Goal: Task Accomplishment & Management: Use online tool/utility

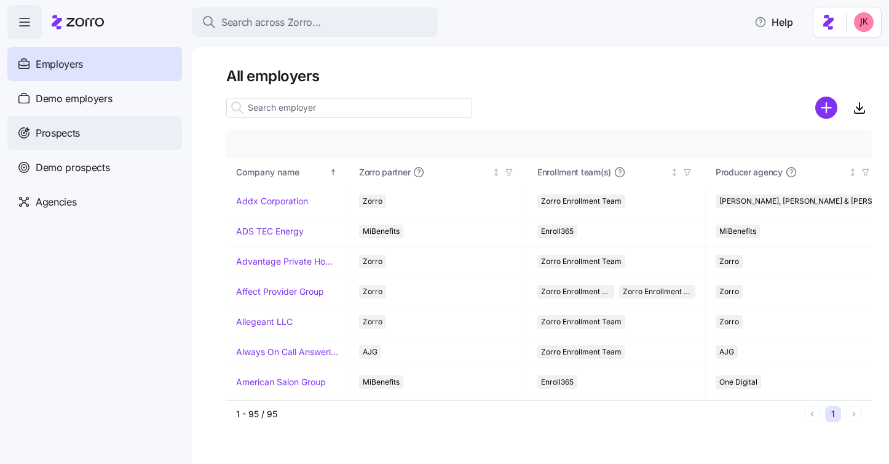
click at [113, 135] on div "Prospects" at bounding box center [94, 133] width 175 height 34
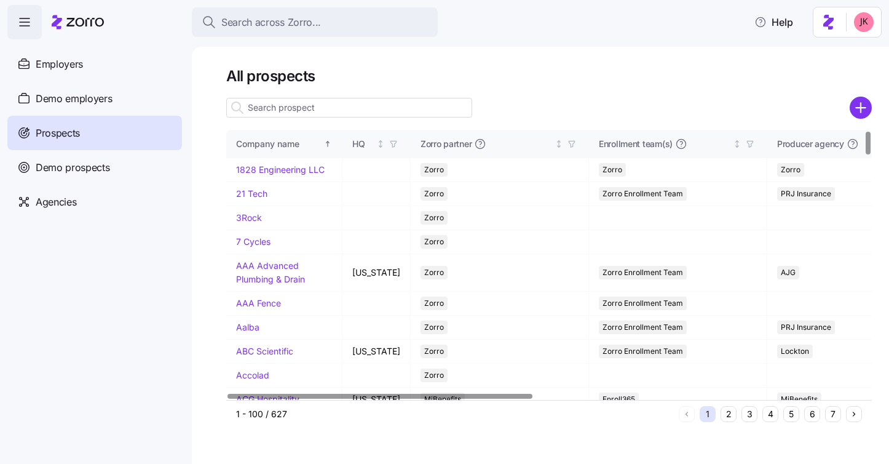
click at [317, 107] on input at bounding box center [349, 108] width 246 height 20
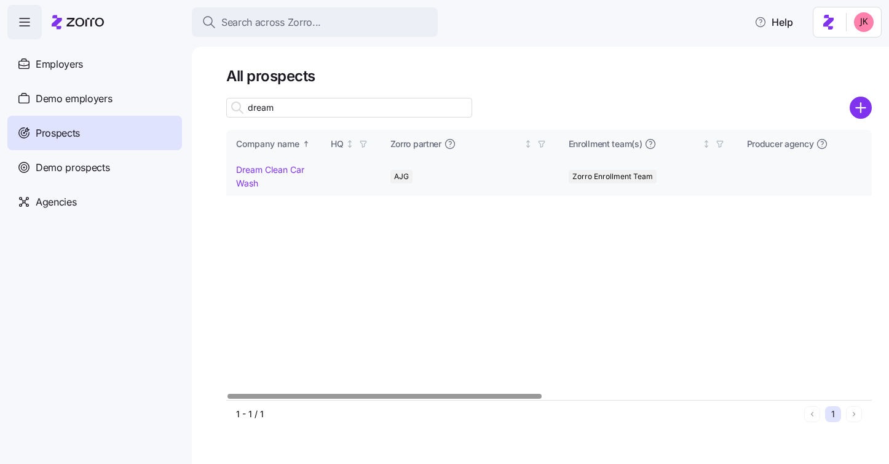
type input "dream"
click at [262, 176] on td "Dream Clean Car Wash" at bounding box center [273, 176] width 95 height 37
click at [262, 166] on link "Dream Clean Car Wash" at bounding box center [270, 176] width 68 height 24
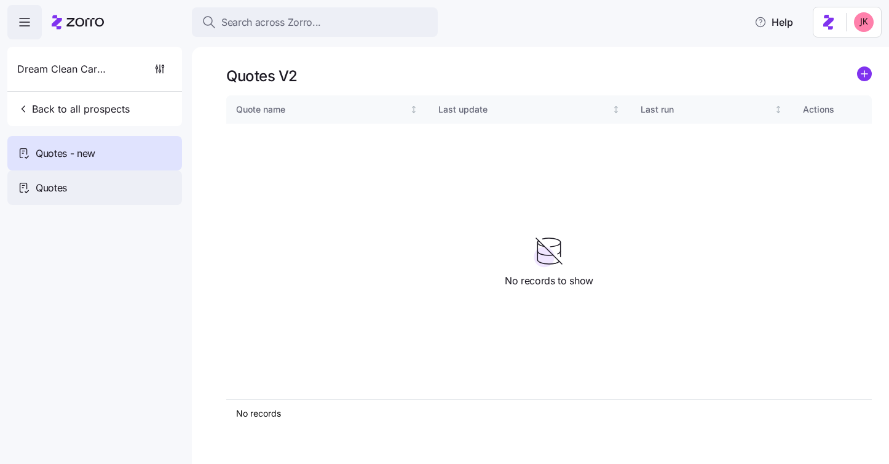
click at [90, 188] on div "Quotes" at bounding box center [94, 187] width 175 height 34
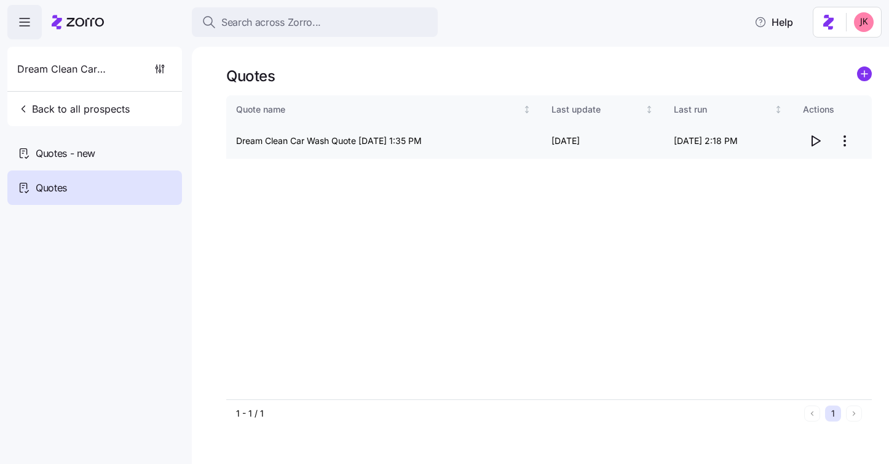
click at [815, 138] on icon "button" at bounding box center [815, 140] width 15 height 15
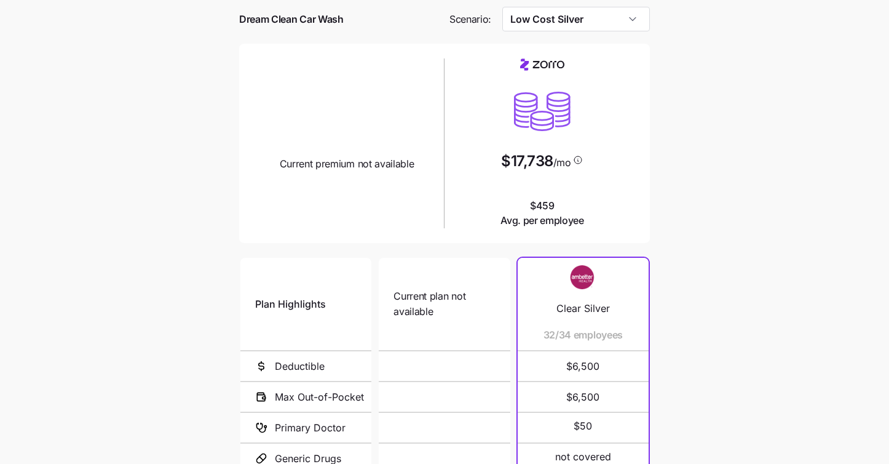
scroll to position [34, 0]
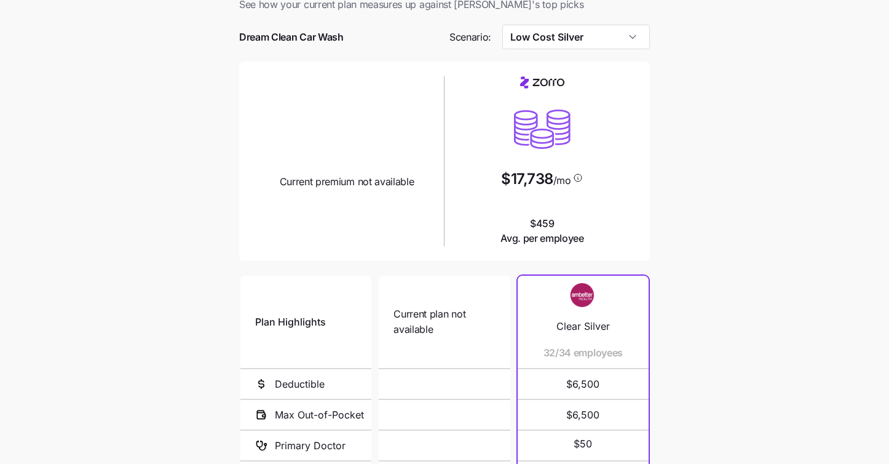
click at [336, 187] on span "Current premium not available" at bounding box center [347, 181] width 135 height 15
drag, startPoint x: 272, startPoint y: 184, endPoint x: 443, endPoint y: 183, distance: 170.9
click at [443, 183] on div "Current plan design Current premium not available" at bounding box center [346, 161] width 195 height 180
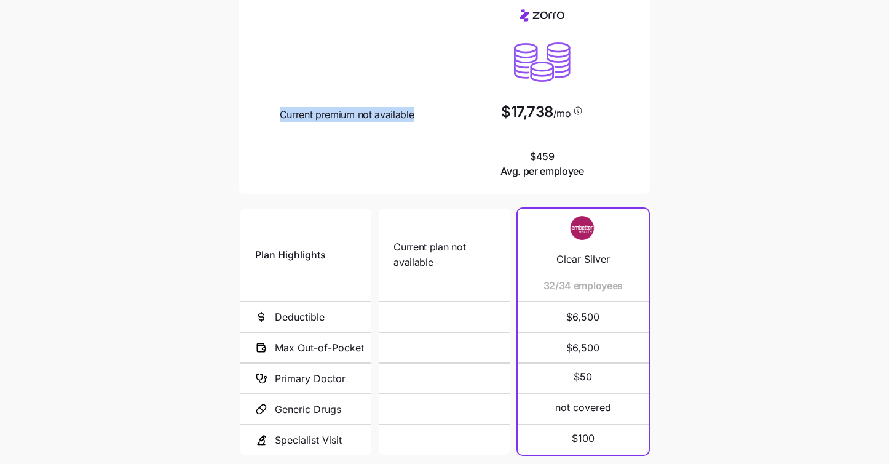
scroll to position [132, 0]
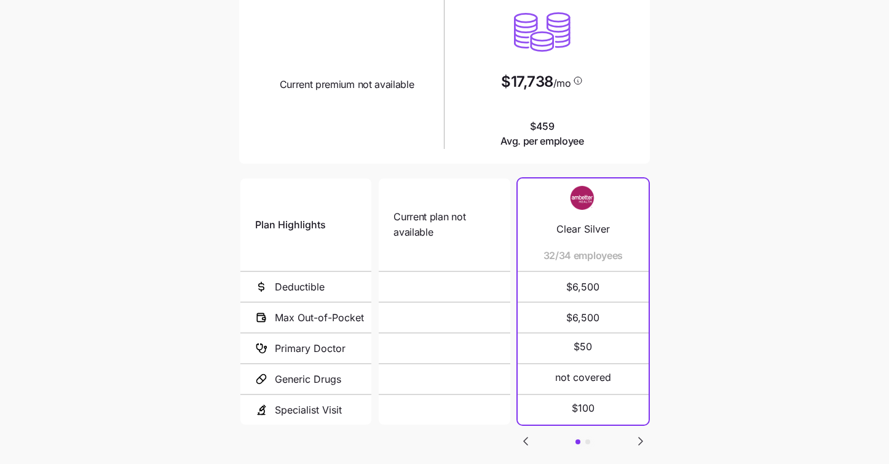
click at [399, 243] on div "Current plan not available" at bounding box center [443, 224] width 101 height 92
drag, startPoint x: 430, startPoint y: 237, endPoint x: 382, endPoint y: 221, distance: 50.4
click at [382, 221] on div "Current plan not available N/A N/A" at bounding box center [444, 301] width 131 height 246
click at [408, 232] on span "Current plan not available" at bounding box center [443, 224] width 101 height 31
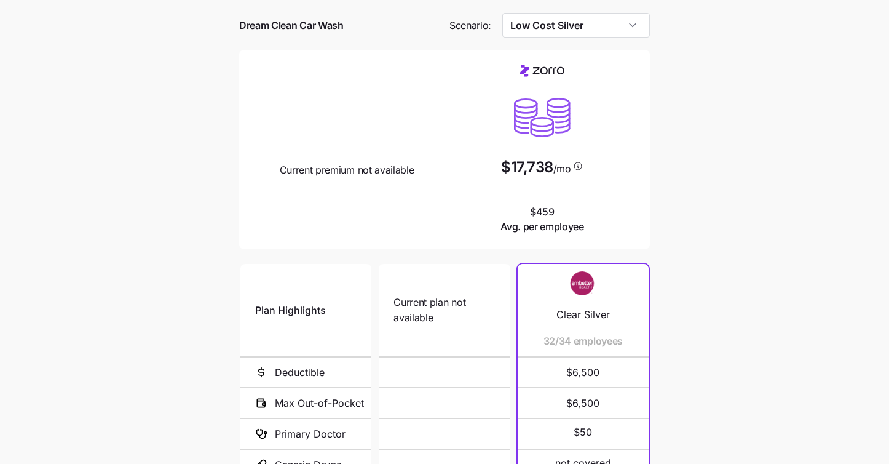
scroll to position [53, 0]
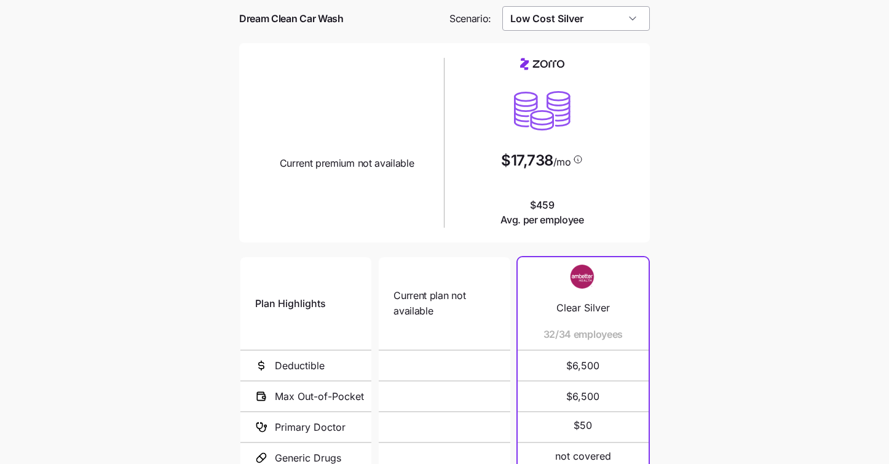
click at [537, 23] on input "Low Cost Silver" at bounding box center [576, 18] width 148 height 25
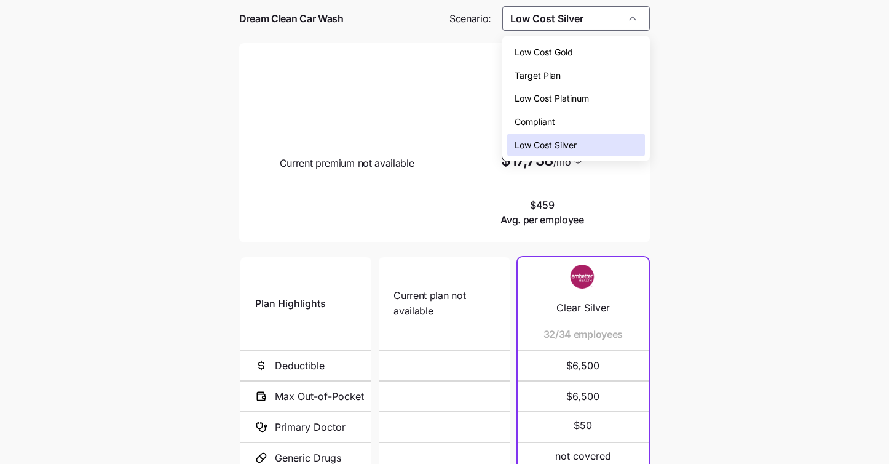
click at [537, 53] on span "Low Cost Gold" at bounding box center [544, 52] width 58 height 14
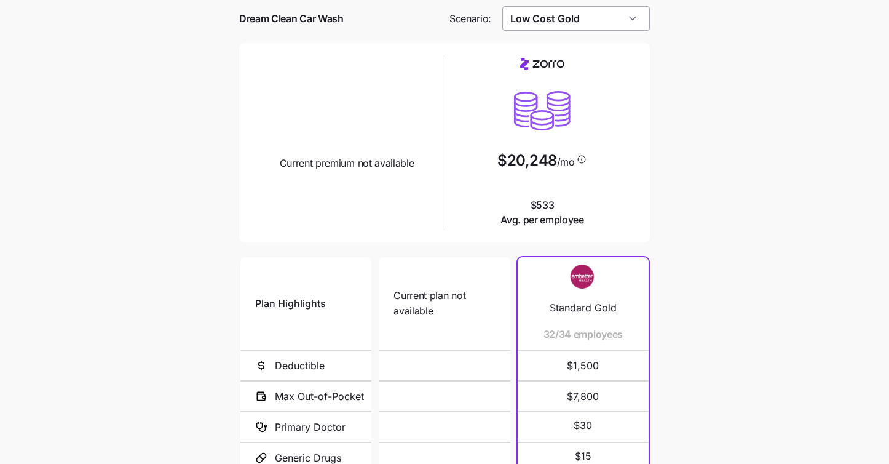
click at [529, 21] on input "Low Cost Gold" at bounding box center [576, 18] width 148 height 25
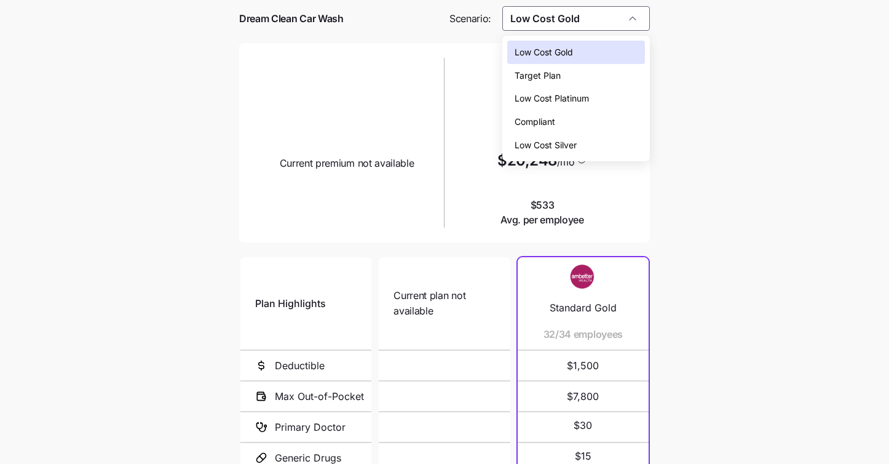
click at [535, 121] on span "Compliant" at bounding box center [535, 122] width 41 height 14
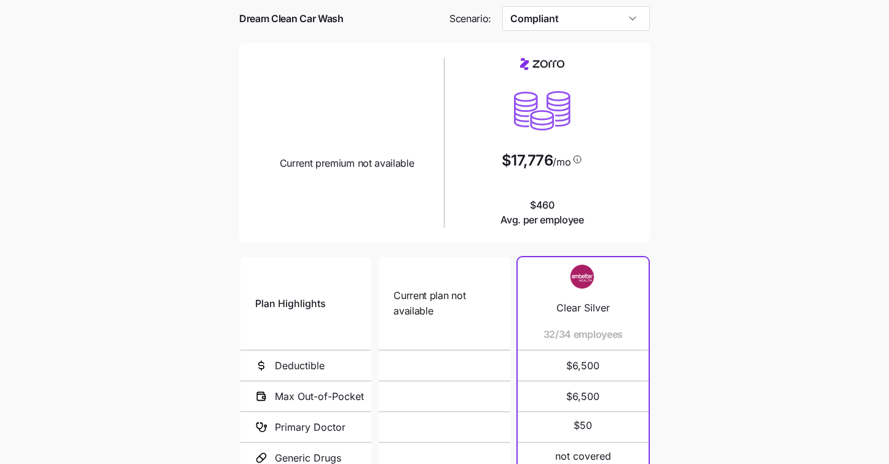
click at [539, 34] on div at bounding box center [444, 37] width 411 height 12
click at [539, 22] on input "Compliant" at bounding box center [576, 18] width 148 height 25
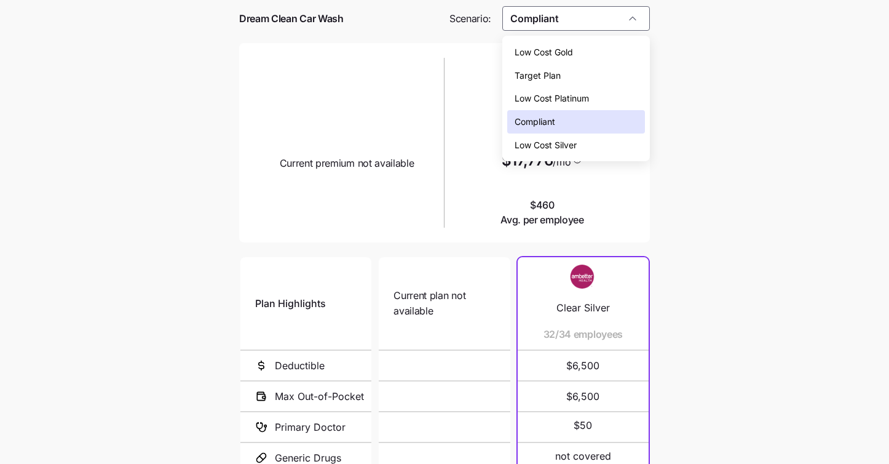
click at [537, 102] on span "Low Cost Platinum" at bounding box center [552, 99] width 74 height 14
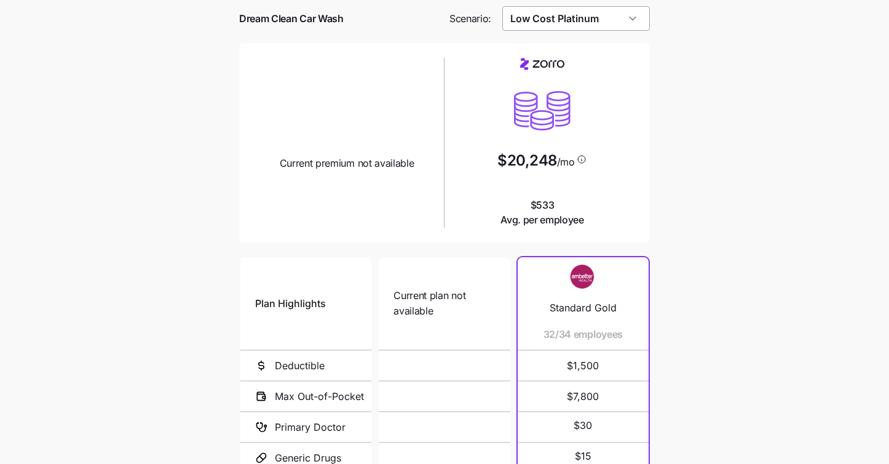
click at [555, 21] on input "Low Cost Platinum" at bounding box center [576, 18] width 148 height 25
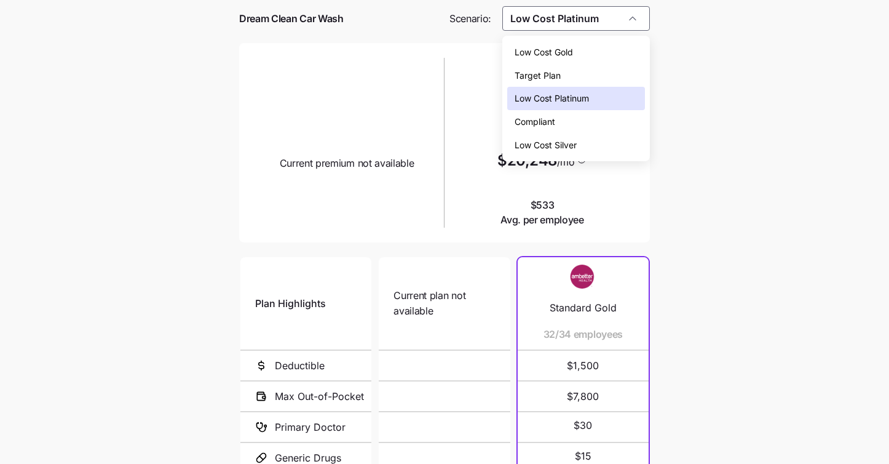
click at [567, 142] on span "Low Cost Silver" at bounding box center [546, 145] width 62 height 14
type input "Low Cost Silver"
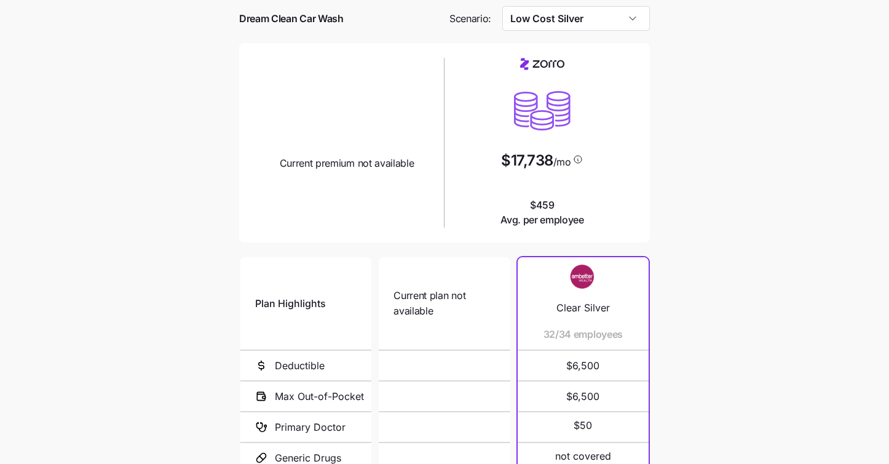
click at [692, 152] on main "Current plan vs. [PERSON_NAME]’s ICHRA recommendation See how your current plan…" at bounding box center [444, 282] width 889 height 670
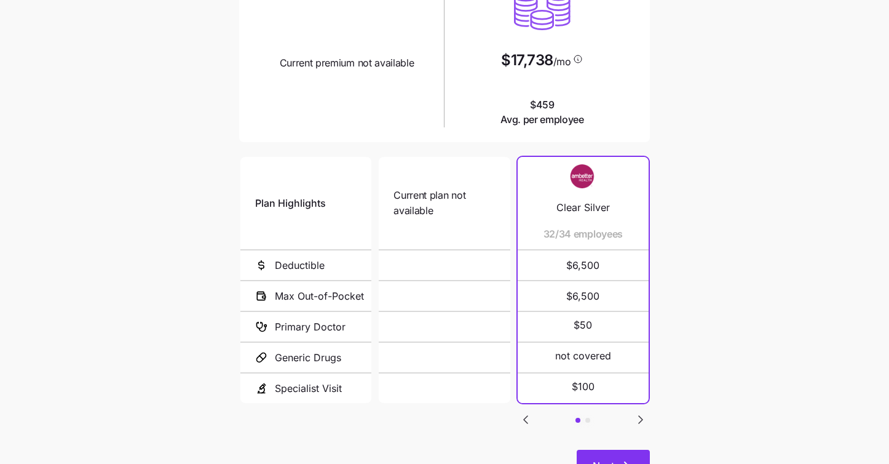
click at [604, 453] on button "Next" at bounding box center [613, 464] width 73 height 31
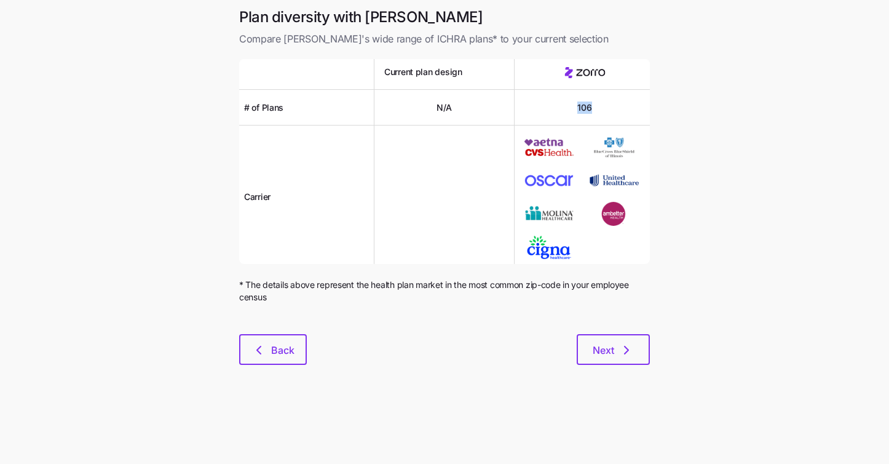
drag, startPoint x: 579, startPoint y: 108, endPoint x: 553, endPoint y: 108, distance: 26.4
click at [553, 108] on div "106" at bounding box center [585, 108] width 140 height 36
click at [607, 343] on span "Next" at bounding box center [604, 349] width 22 height 15
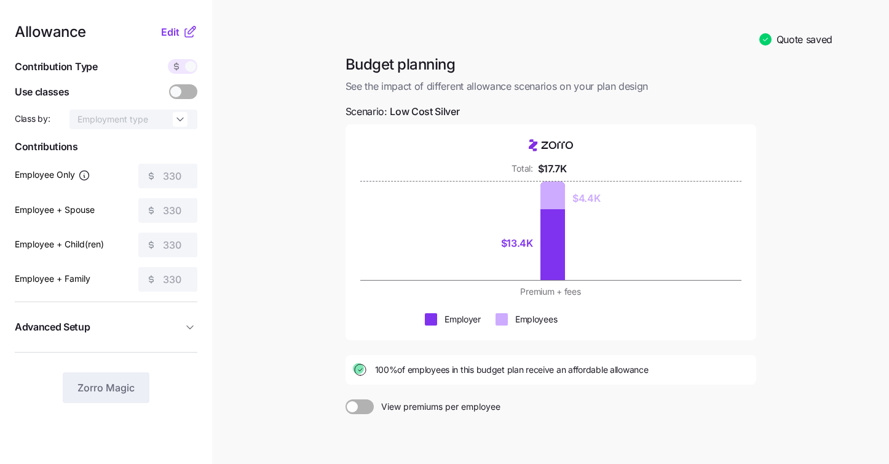
click at [397, 366] on span "100% of employees in this budget plan receive an affordable allowance" at bounding box center [512, 369] width 274 height 12
drag, startPoint x: 398, startPoint y: 371, endPoint x: 376, endPoint y: 371, distance: 22.1
click at [376, 371] on span "100% of employees in this budget plan receive an affordable allowance" at bounding box center [512, 369] width 274 height 12
drag, startPoint x: 503, startPoint y: 239, endPoint x: 535, endPoint y: 239, distance: 31.4
click at [535, 239] on div "$13.4K" at bounding box center [522, 243] width 32 height 74
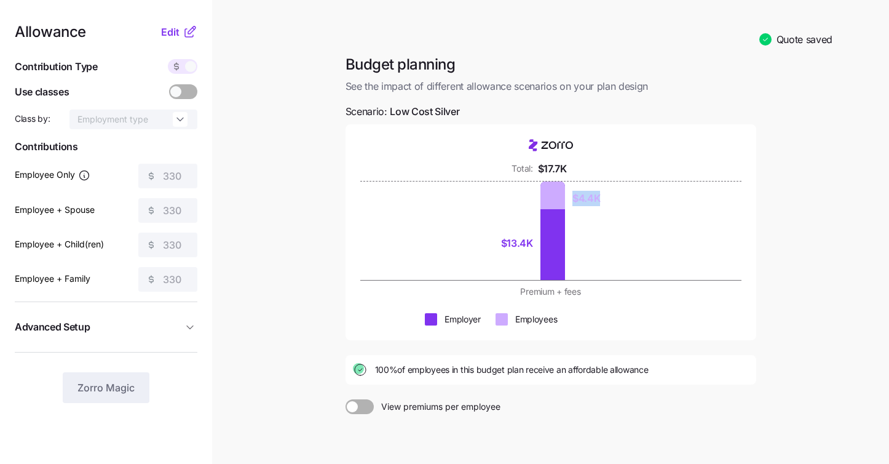
drag, startPoint x: 599, startPoint y: 199, endPoint x: 560, endPoint y: 199, distance: 38.7
click at [560, 199] on div "$13.4K $4.4K" at bounding box center [551, 230] width 302 height 98
click at [173, 30] on span "Edit" at bounding box center [170, 32] width 18 height 15
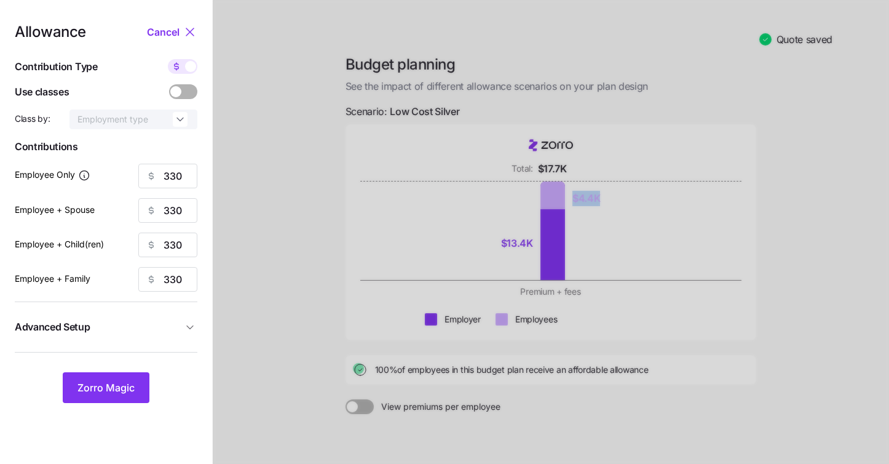
click at [178, 66] on icon at bounding box center [177, 66] width 10 height 10
click at [168, 59] on input "checkbox" at bounding box center [168, 59] width 0 height 0
type input "72"
type input "36"
type input "39"
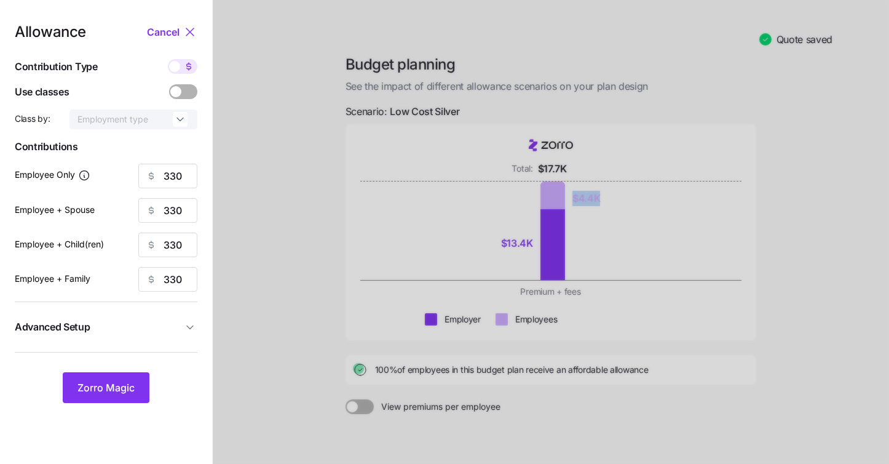
type input "25"
drag, startPoint x: 181, startPoint y: 177, endPoint x: 139, endPoint y: 175, distance: 42.5
click at [139, 175] on div "72" at bounding box center [167, 176] width 59 height 25
click at [119, 385] on span "Zorro Magic" at bounding box center [105, 387] width 57 height 15
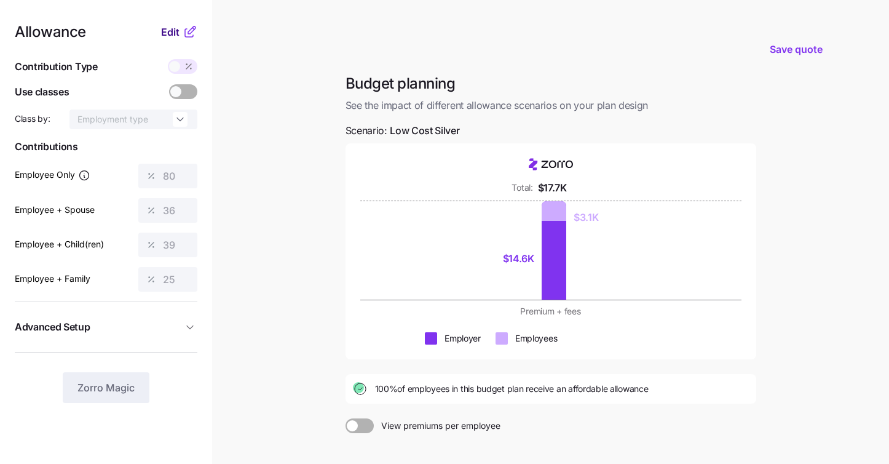
click at [173, 27] on span "Edit" at bounding box center [170, 32] width 18 height 15
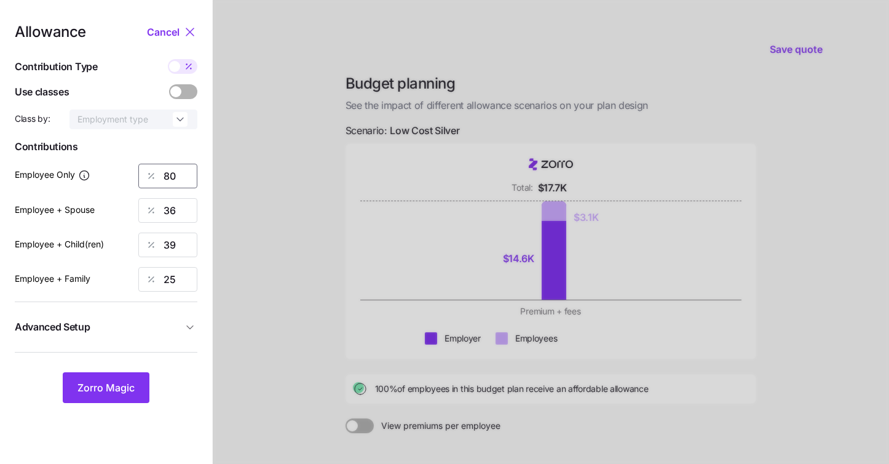
drag, startPoint x: 184, startPoint y: 177, endPoint x: 135, endPoint y: 175, distance: 48.6
click at [135, 175] on div "Employee Only 80" at bounding box center [106, 176] width 183 height 25
click at [104, 391] on span "Zorro Magic" at bounding box center [105, 387] width 57 height 15
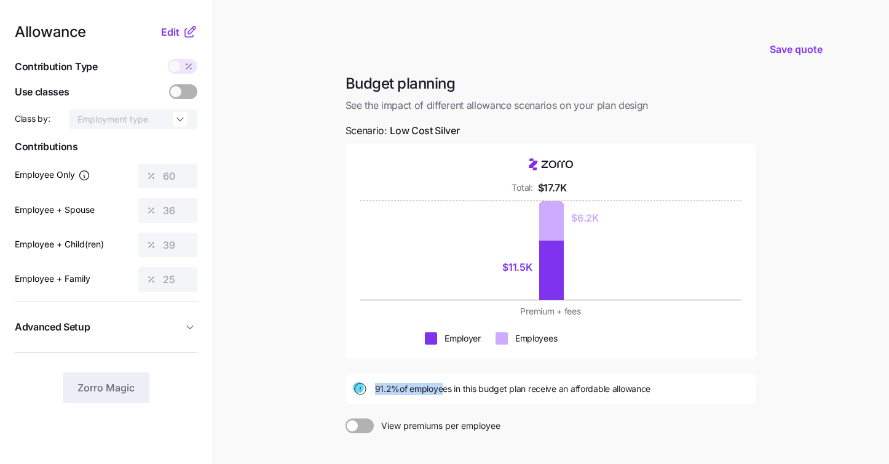
drag, startPoint x: 375, startPoint y: 390, endPoint x: 441, endPoint y: 390, distance: 65.8
click at [441, 390] on span "91.2% of employees in this budget plan receive an affordable allowance" at bounding box center [513, 388] width 276 height 12
click at [441, 396] on div "91.2% of employees in this budget plan receive an affordable allowance" at bounding box center [550, 389] width 411 height 30
click at [176, 38] on span "Edit" at bounding box center [170, 32] width 18 height 15
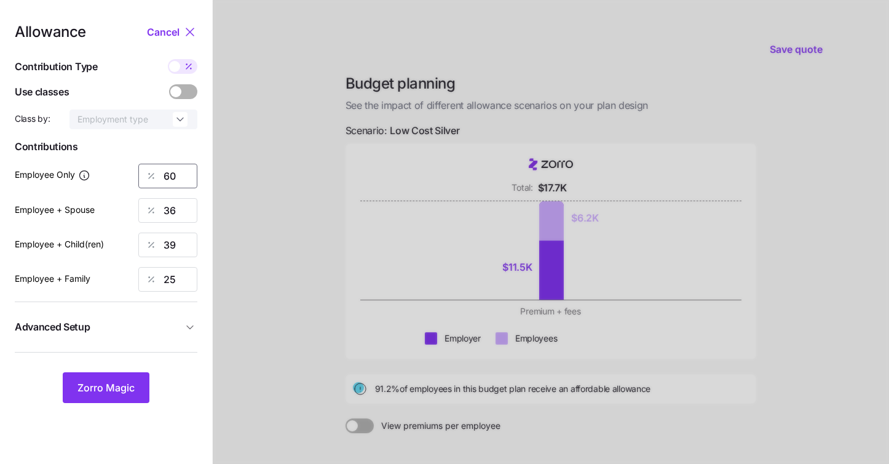
drag, startPoint x: 185, startPoint y: 177, endPoint x: 152, endPoint y: 175, distance: 33.2
click at [152, 175] on div "60" at bounding box center [167, 176] width 59 height 25
type input "72"
click at [85, 386] on span "Zorro Magic" at bounding box center [105, 387] width 57 height 15
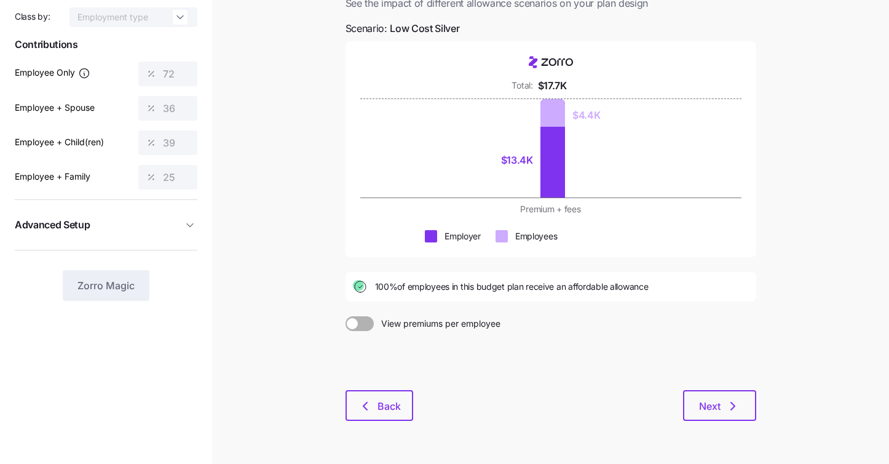
scroll to position [98, 0]
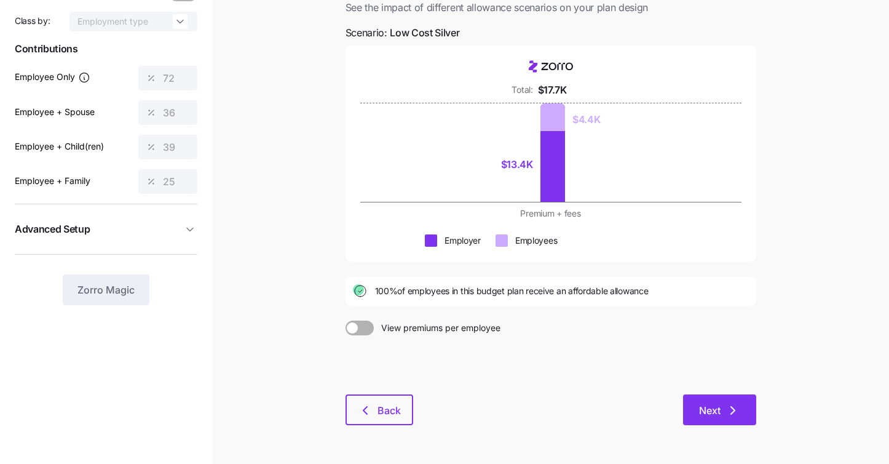
click at [705, 414] on span "Next" at bounding box center [710, 410] width 22 height 15
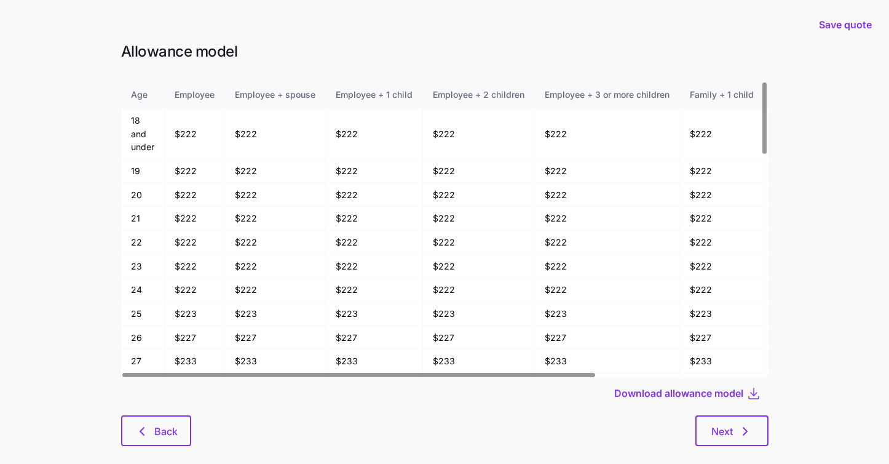
click at [286, 34] on div "Save quote" at bounding box center [444, 24] width 874 height 34
drag, startPoint x: 197, startPoint y: 135, endPoint x: 170, endPoint y: 135, distance: 27.0
click at [170, 135] on td "$222" at bounding box center [195, 134] width 60 height 50
click at [197, 133] on td "$222" at bounding box center [195, 134] width 60 height 50
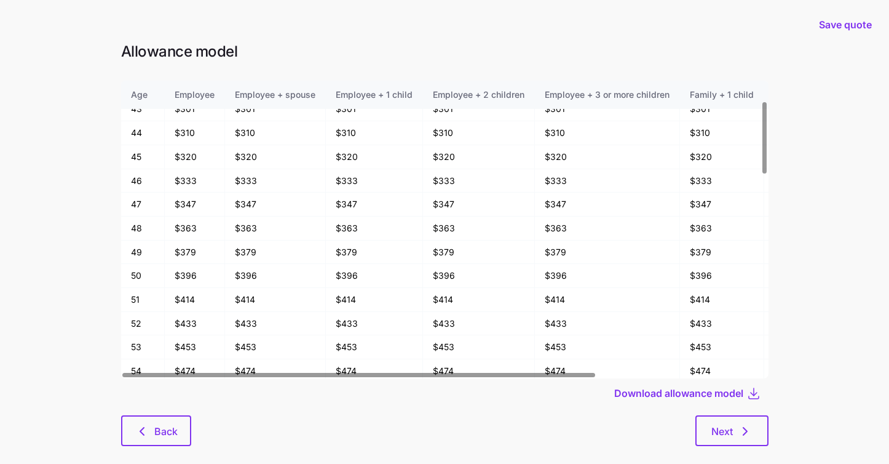
scroll to position [901, 0]
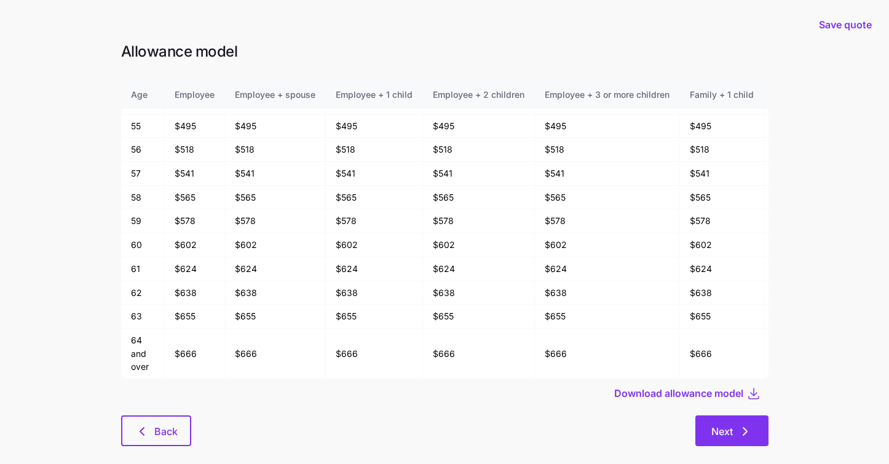
click at [721, 440] on button "Next" at bounding box center [731, 430] width 73 height 31
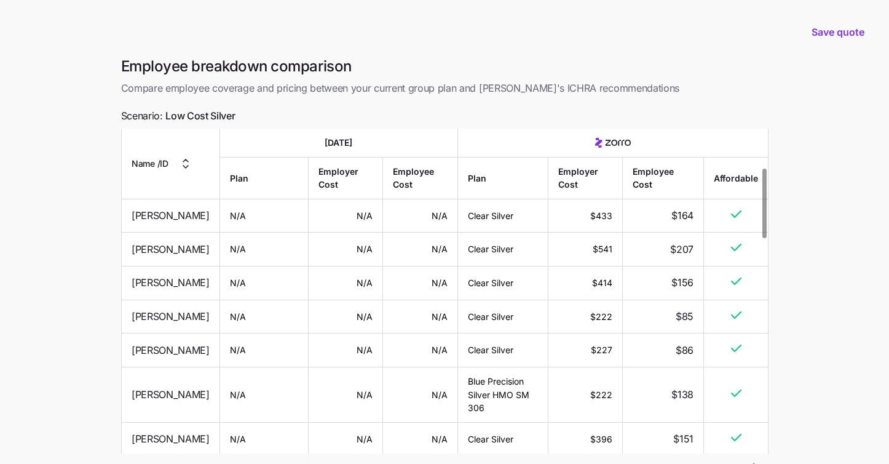
scroll to position [234, 0]
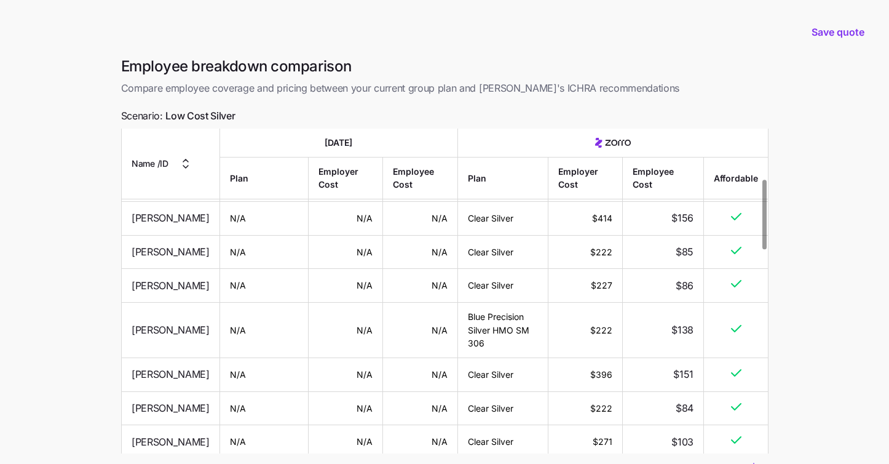
click at [593, 202] on td "$541" at bounding box center [585, 185] width 74 height 34
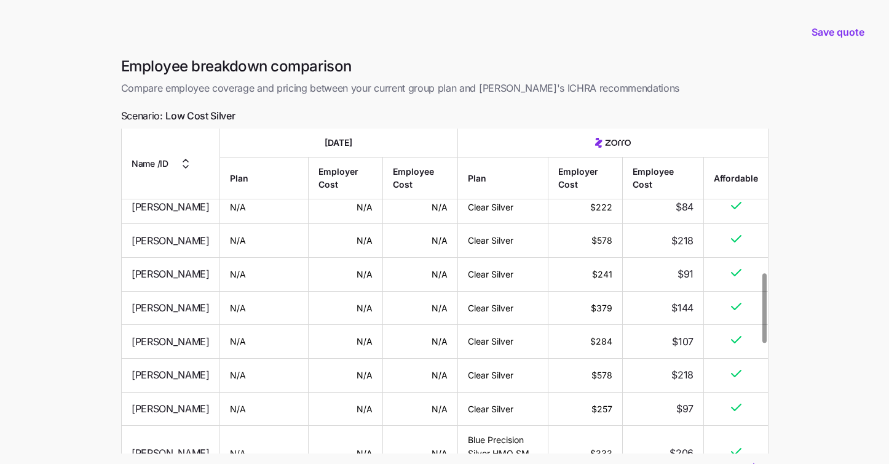
scroll to position [101, 0]
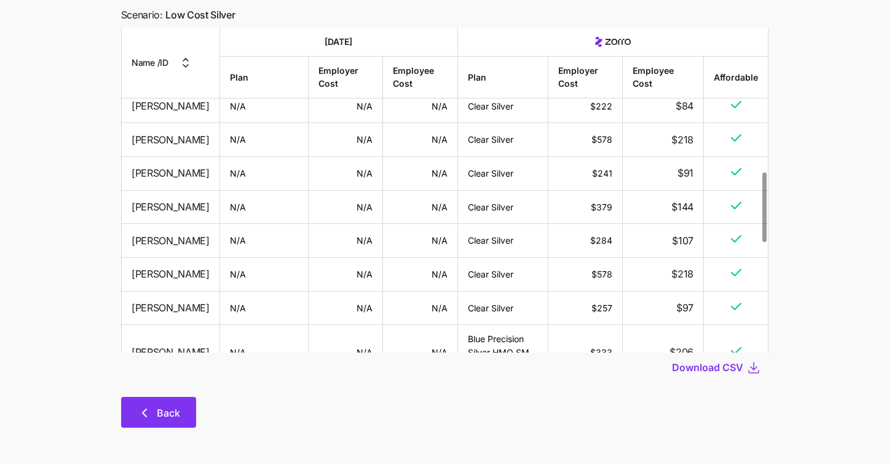
click at [161, 414] on span "Back" at bounding box center [168, 412] width 23 height 15
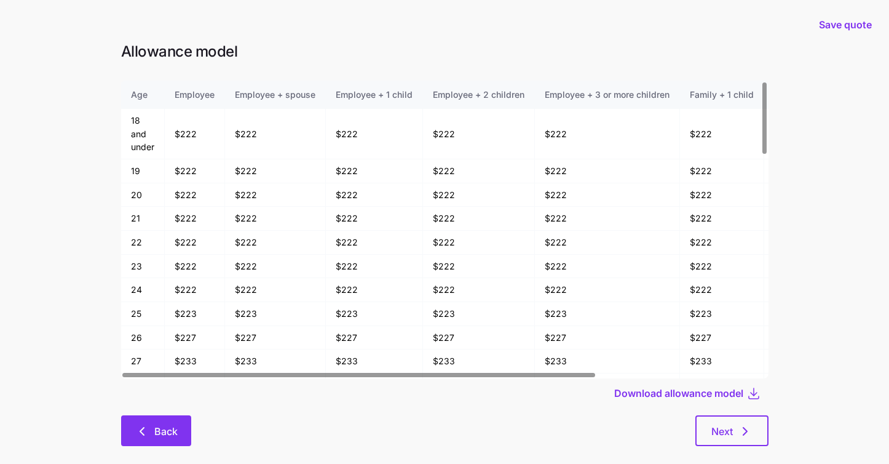
click at [164, 425] on span "Back" at bounding box center [165, 431] width 23 height 15
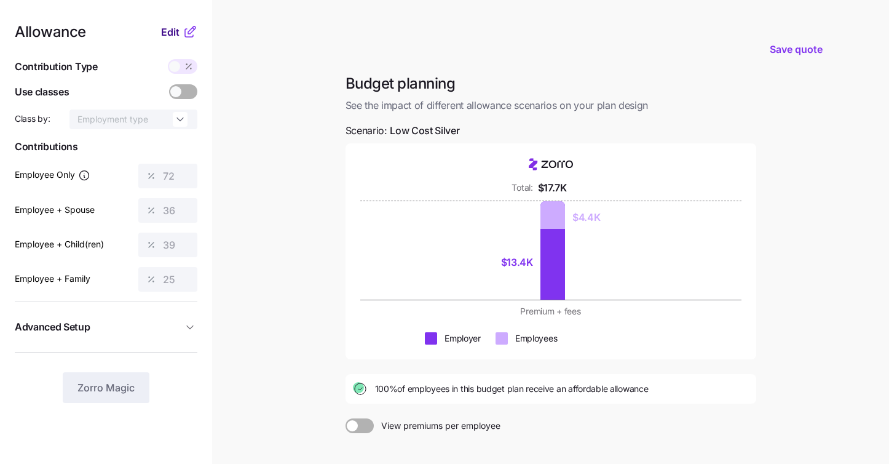
click at [180, 34] on button "Edit" at bounding box center [172, 32] width 22 height 15
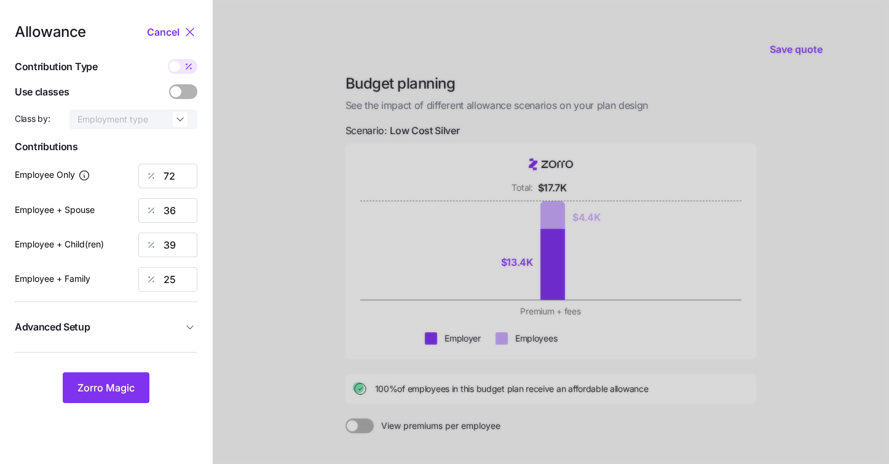
click at [255, 205] on div at bounding box center [551, 300] width 676 height 601
drag, startPoint x: 184, startPoint y: 175, endPoint x: 152, endPoint y: 175, distance: 31.4
click at [152, 175] on div "72" at bounding box center [167, 176] width 59 height 25
type input "60"
click at [117, 389] on span "Zorro Magic" at bounding box center [105, 387] width 57 height 15
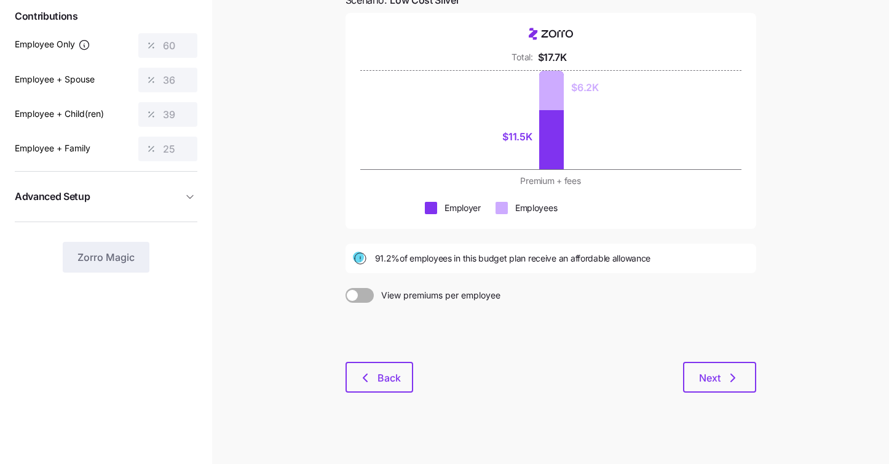
scroll to position [138, 0]
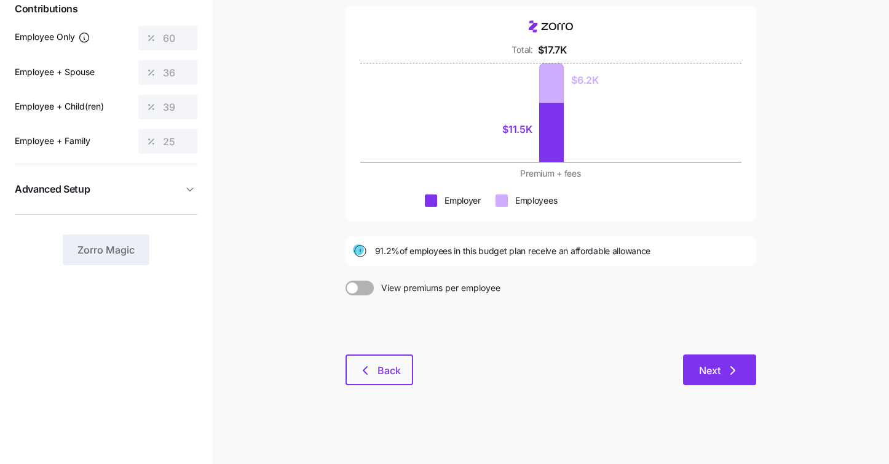
click at [729, 377] on icon "button" at bounding box center [732, 370] width 15 height 15
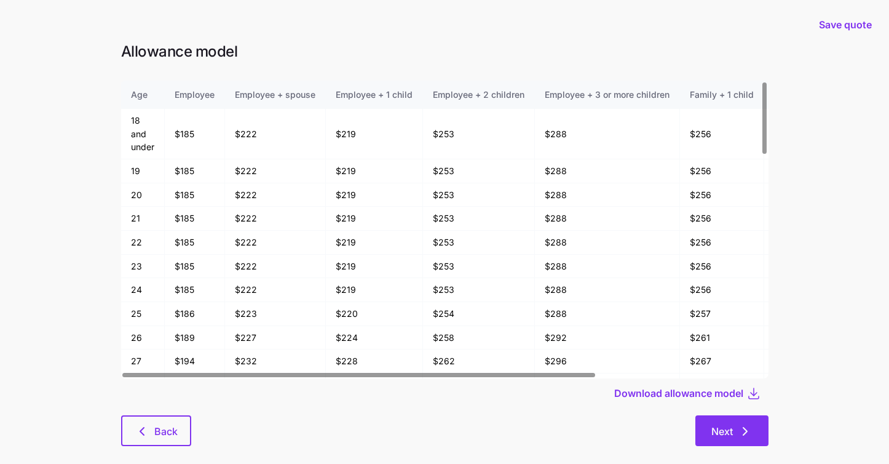
click at [727, 427] on span "Next" at bounding box center [722, 431] width 22 height 15
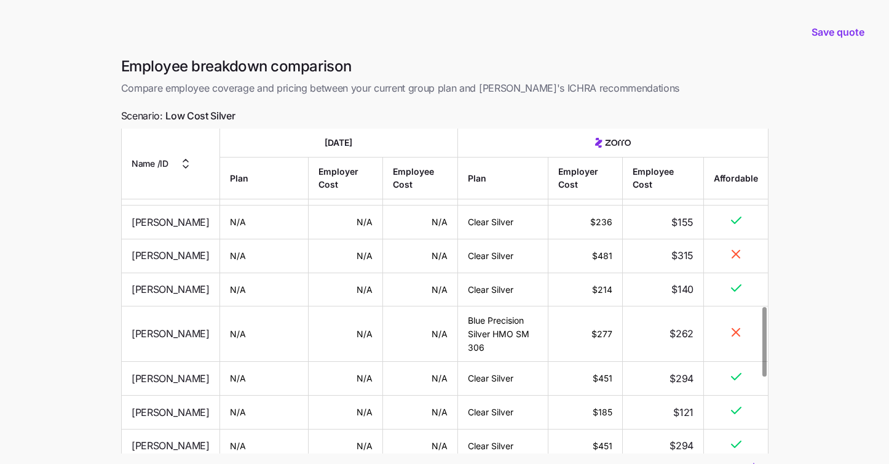
scroll to position [866, 0]
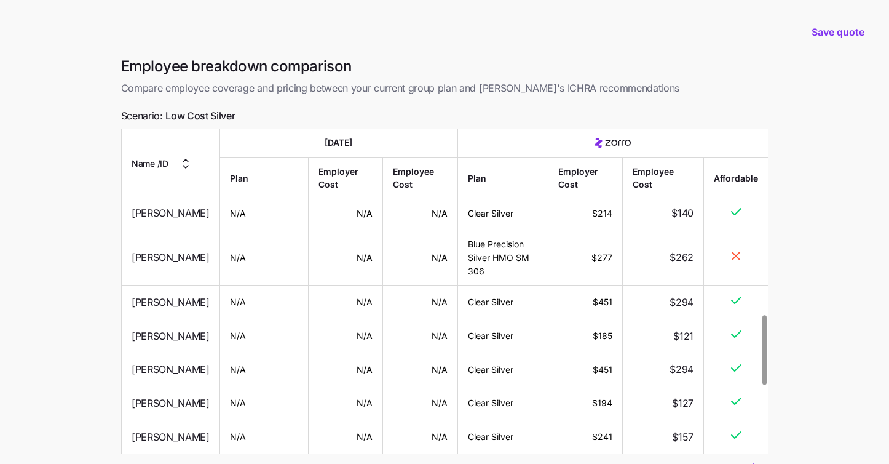
drag, startPoint x: 613, startPoint y: 334, endPoint x: 591, endPoint y: 338, distance: 21.7
click at [591, 197] on td "$481" at bounding box center [585, 180] width 74 height 34
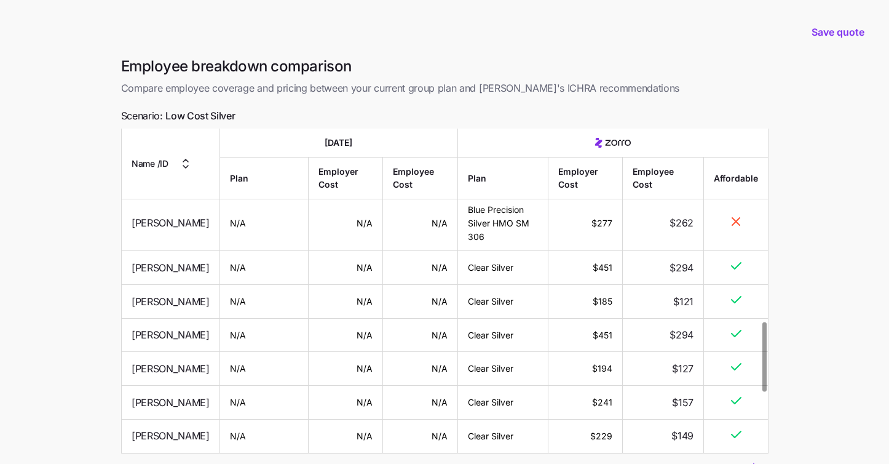
scroll to position [896, 0]
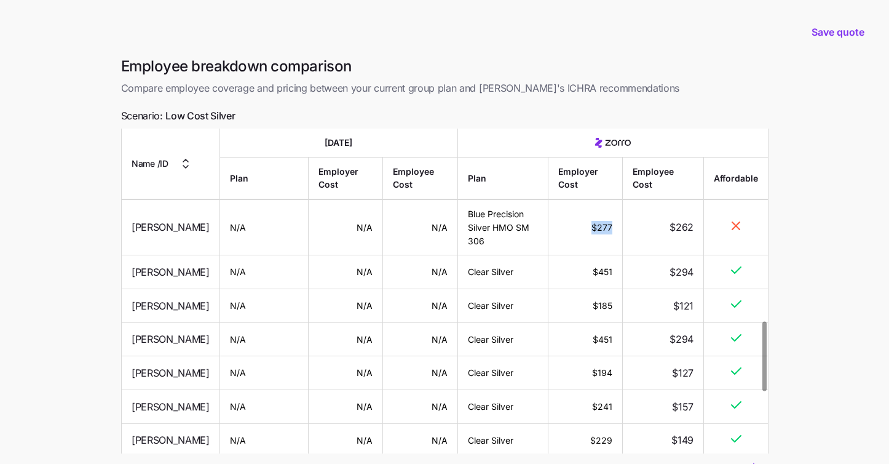
drag, startPoint x: 610, startPoint y: 401, endPoint x: 586, endPoint y: 402, distance: 24.0
click at [586, 255] on td "$277" at bounding box center [585, 227] width 74 height 55
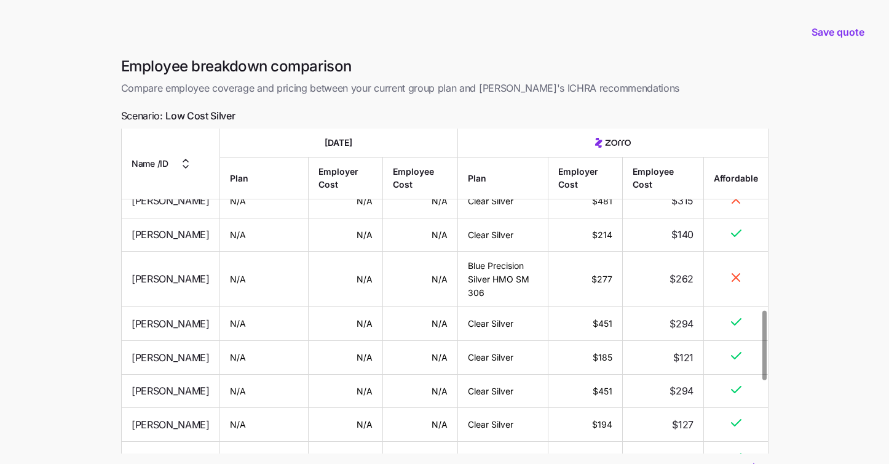
click at [601, 151] on td "$316" at bounding box center [585, 134] width 74 height 34
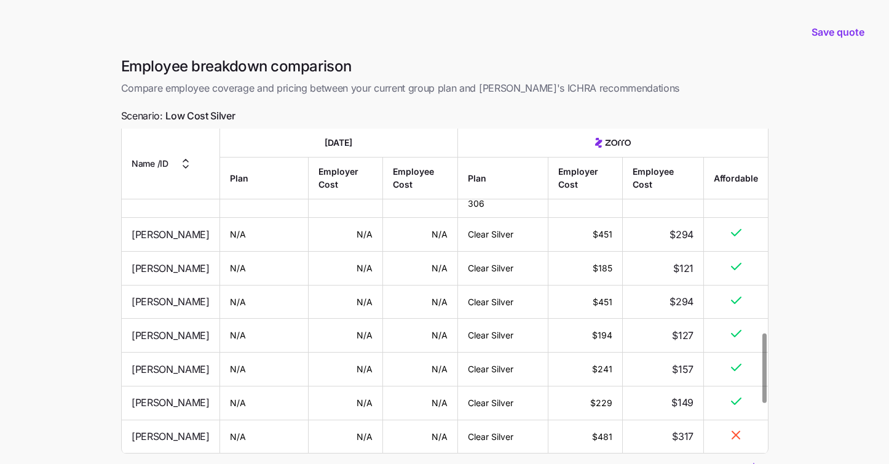
scroll to position [953, 0]
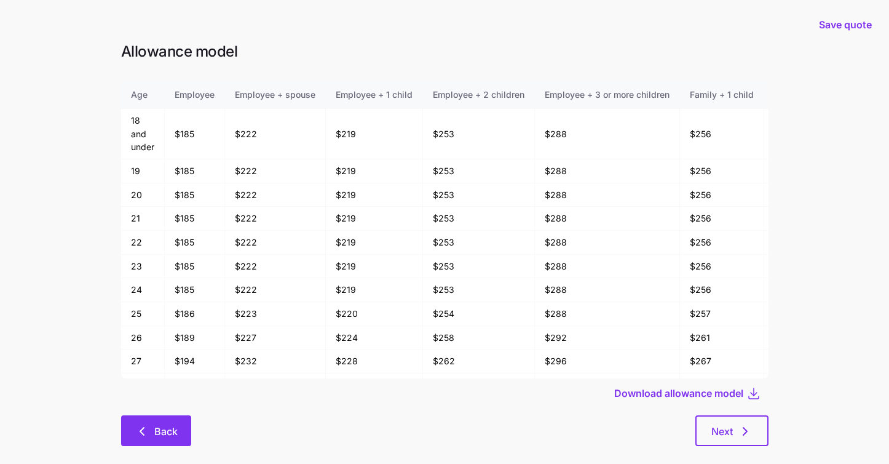
click at [146, 430] on icon "button" at bounding box center [142, 431] width 15 height 15
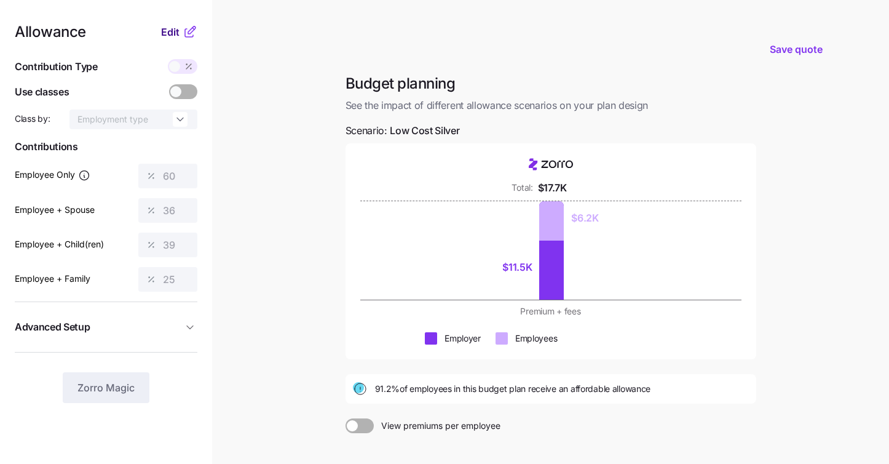
click at [176, 37] on span "Edit" at bounding box center [170, 32] width 18 height 15
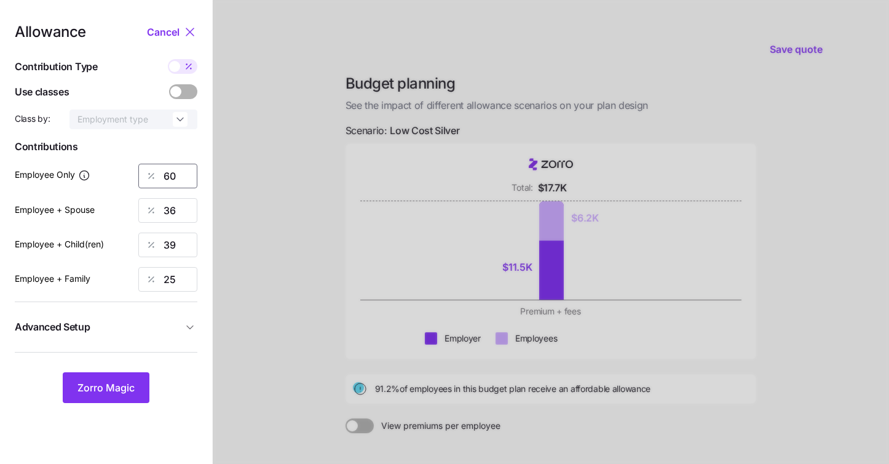
click at [179, 174] on input "60" at bounding box center [167, 176] width 59 height 25
click at [108, 400] on button "Zorro Magic" at bounding box center [106, 387] width 87 height 31
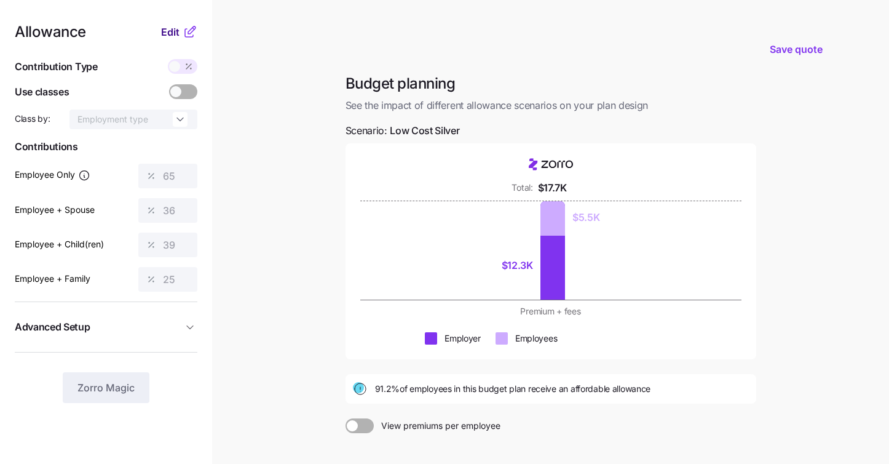
click at [176, 25] on span "Edit" at bounding box center [170, 32] width 18 height 15
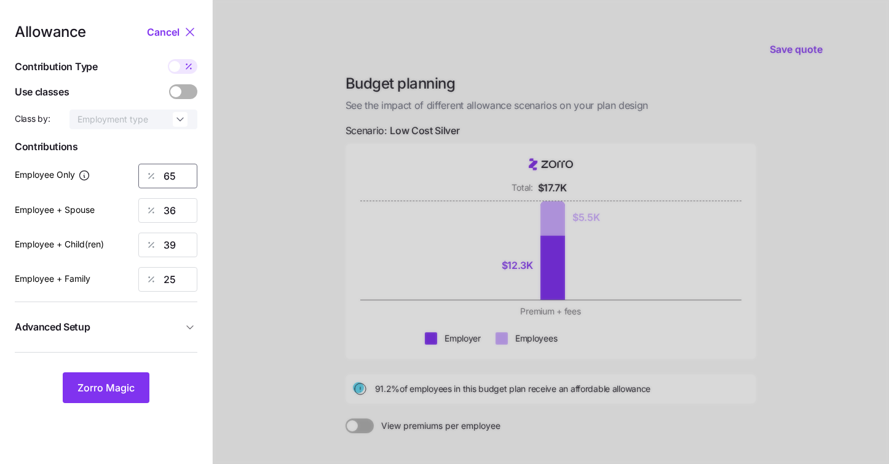
click at [187, 177] on input "65" at bounding box center [167, 176] width 59 height 25
type input "6"
click at [119, 396] on button "Zorro Magic" at bounding box center [106, 387] width 87 height 31
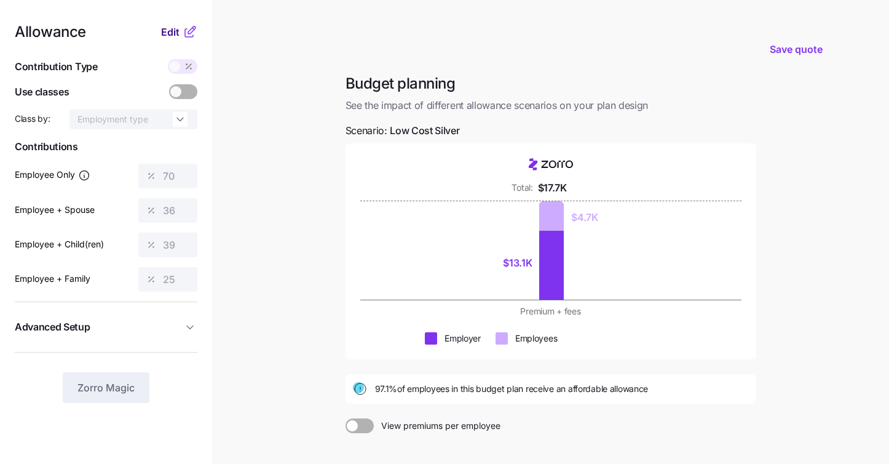
click at [178, 38] on span "Edit" at bounding box center [170, 32] width 18 height 15
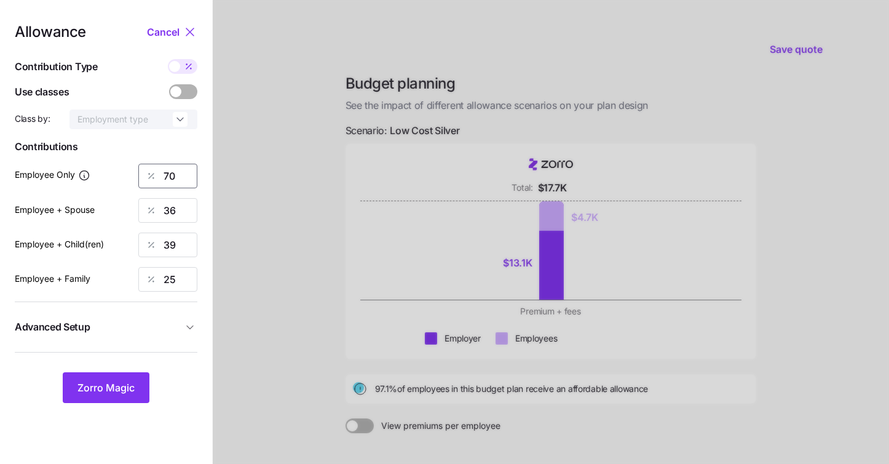
click at [181, 183] on input "70" at bounding box center [167, 176] width 59 height 25
type input "72"
click at [113, 383] on span "Zorro Magic" at bounding box center [105, 387] width 57 height 15
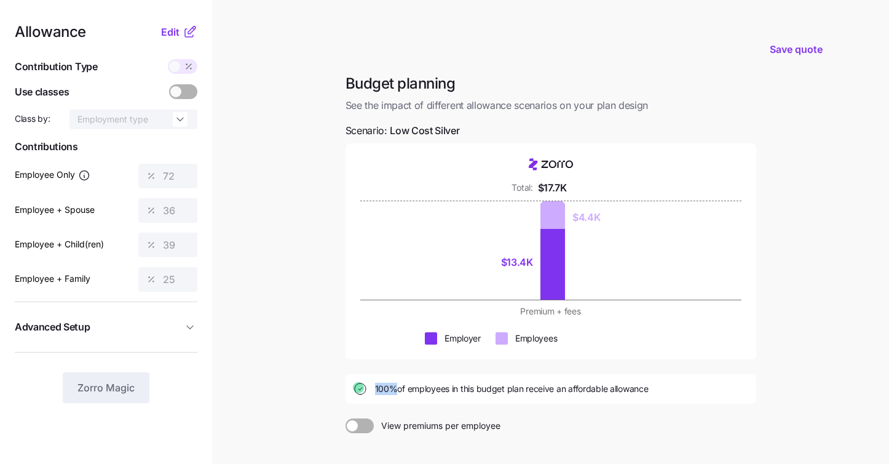
drag, startPoint x: 375, startPoint y: 390, endPoint x: 413, endPoint y: 387, distance: 37.6
click at [409, 387] on span "100% of employees in this budget plan receive an affordable allowance" at bounding box center [512, 388] width 274 height 12
click at [438, 405] on div "Budget planning See the impact of different allowance scenarios on your plan de…" at bounding box center [551, 306] width 430 height 464
drag, startPoint x: 374, startPoint y: 393, endPoint x: 435, endPoint y: 388, distance: 61.1
click at [432, 388] on div "100% of employees in this budget plan receive an affordable allowance" at bounding box center [551, 388] width 396 height 15
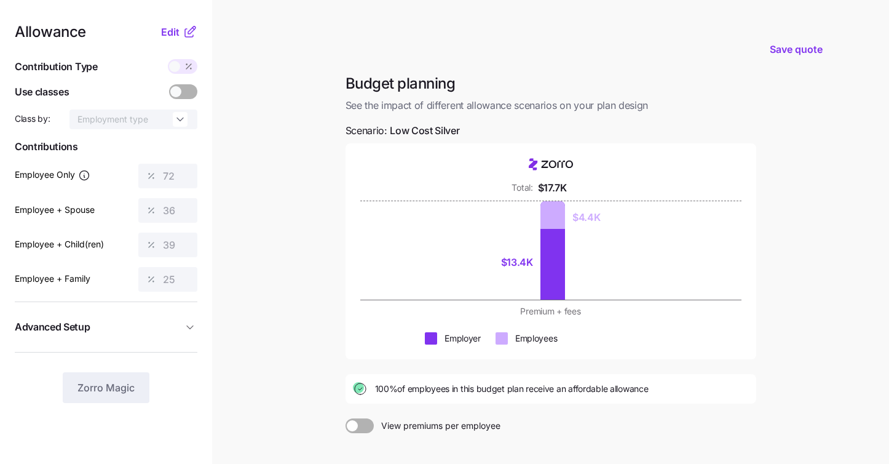
click at [496, 270] on div "$13.4K $4.4K" at bounding box center [551, 250] width 302 height 98
drag, startPoint x: 503, startPoint y: 263, endPoint x: 547, endPoint y: 262, distance: 43.1
click at [547, 262] on div "$13.4K $4.4K" at bounding box center [551, 250] width 302 height 98
click at [603, 256] on div "$13.4K $4.4K" at bounding box center [551, 250] width 302 height 98
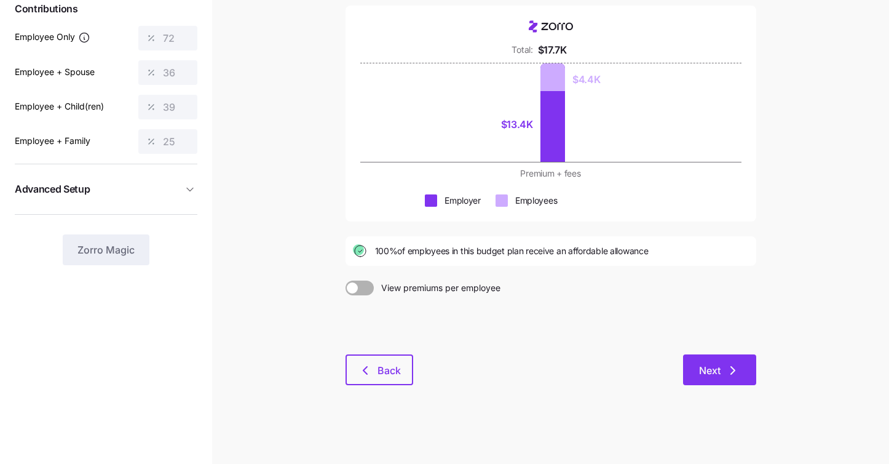
click at [720, 381] on button "Next" at bounding box center [719, 369] width 73 height 31
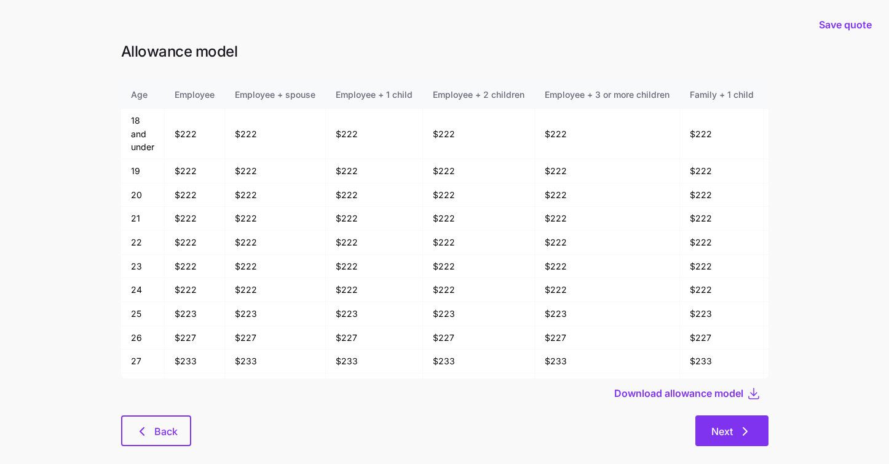
click at [717, 425] on span "Next" at bounding box center [722, 431] width 22 height 15
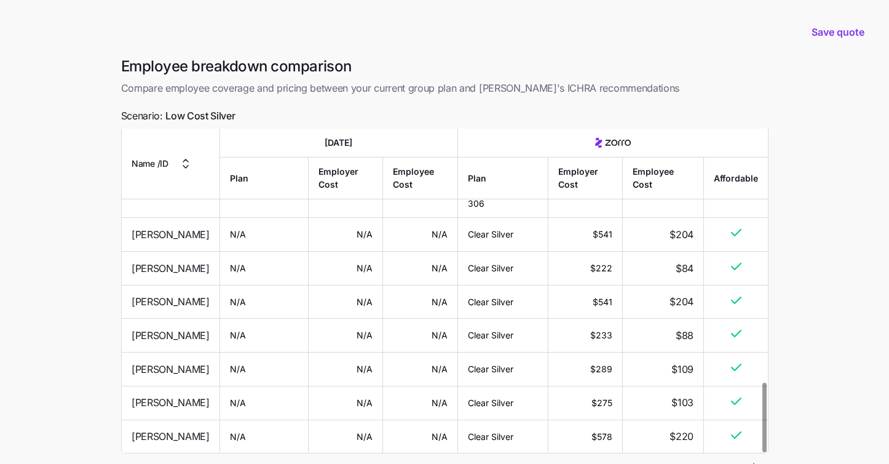
scroll to position [101, 0]
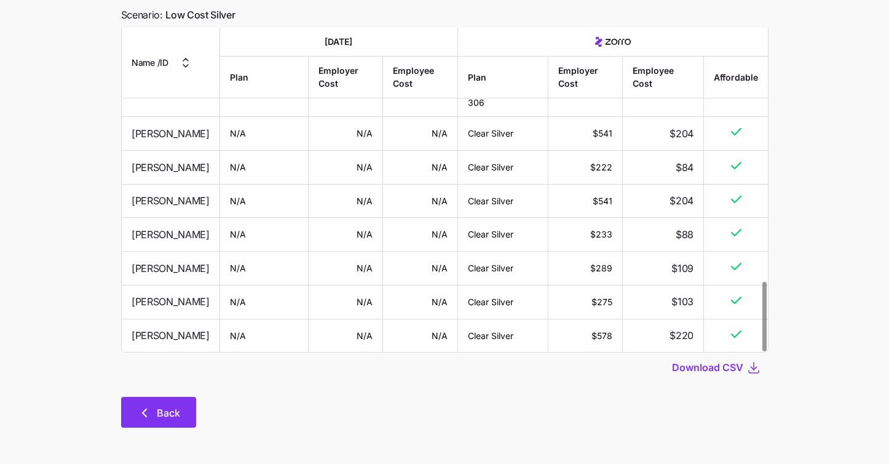
click at [175, 409] on span "Back" at bounding box center [168, 412] width 23 height 15
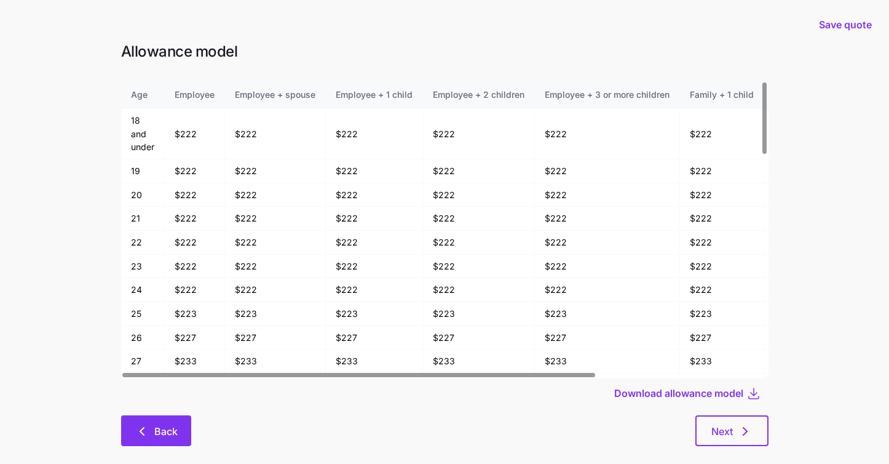
click at [157, 421] on button "Back" at bounding box center [156, 430] width 70 height 31
